Goal: Transaction & Acquisition: Purchase product/service

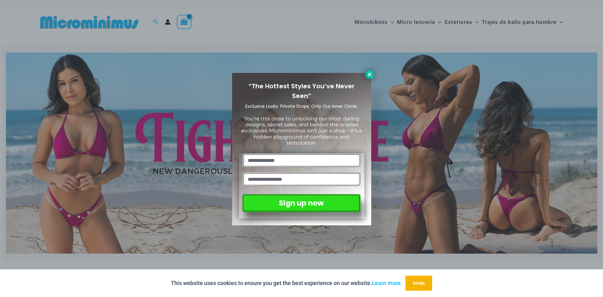
click at [372, 75] on icon at bounding box center [370, 75] width 6 height 6
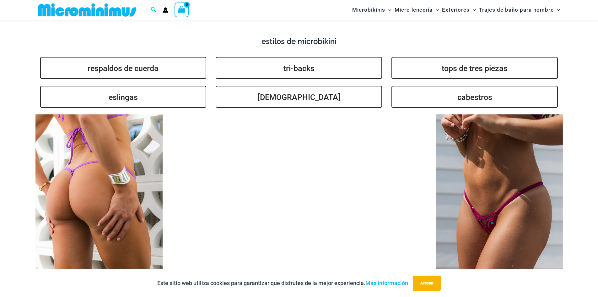
scroll to position [1595, 0]
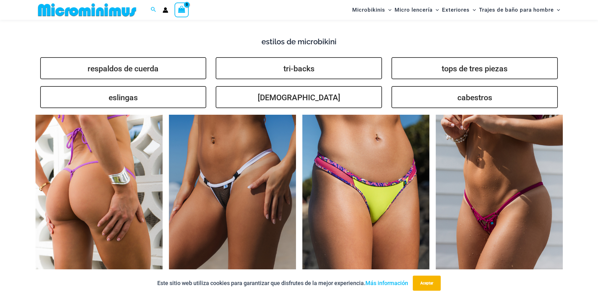
click at [119, 167] on img at bounding box center [98, 210] width 127 height 191
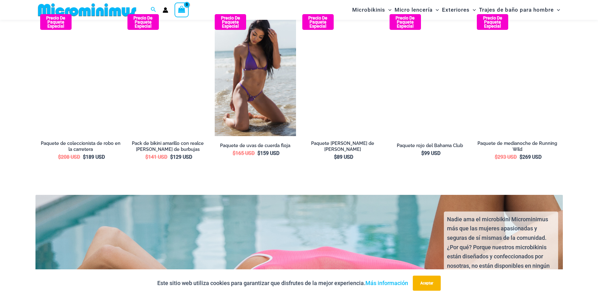
scroll to position [1152, 0]
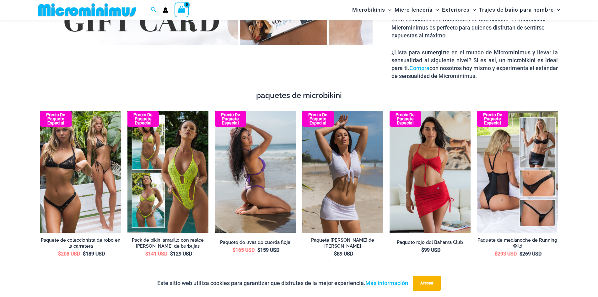
click at [263, 187] on img at bounding box center [255, 172] width 81 height 122
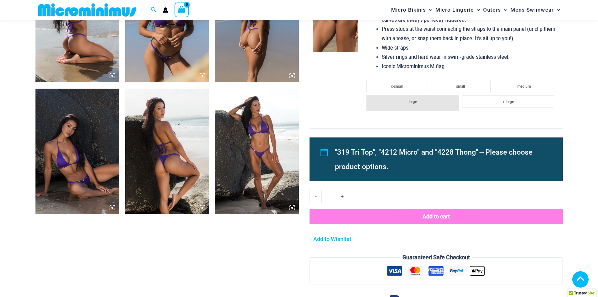
scroll to position [909, 0]
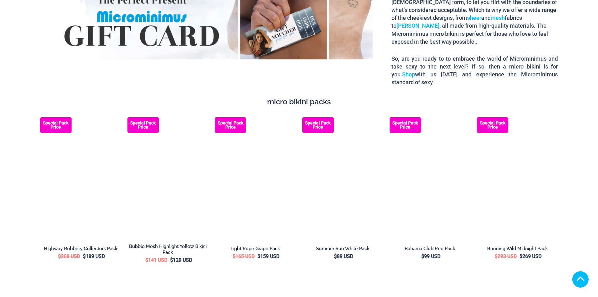
scroll to position [1095, 0]
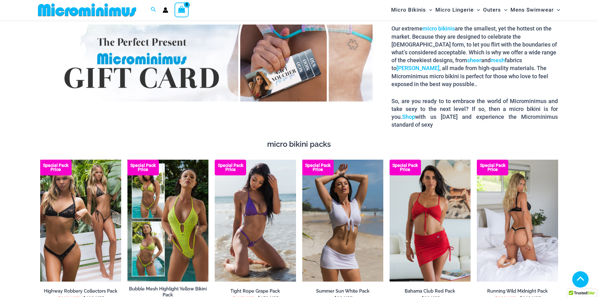
click at [514, 181] on img at bounding box center [517, 220] width 81 height 122
